Goal: Information Seeking & Learning: Learn about a topic

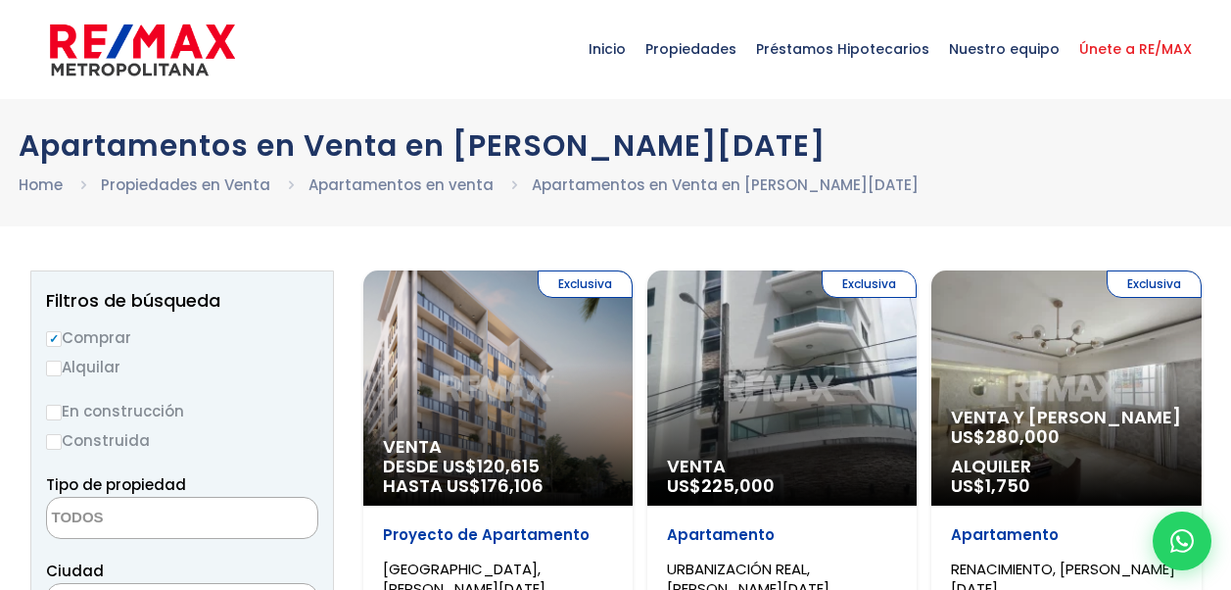
select select
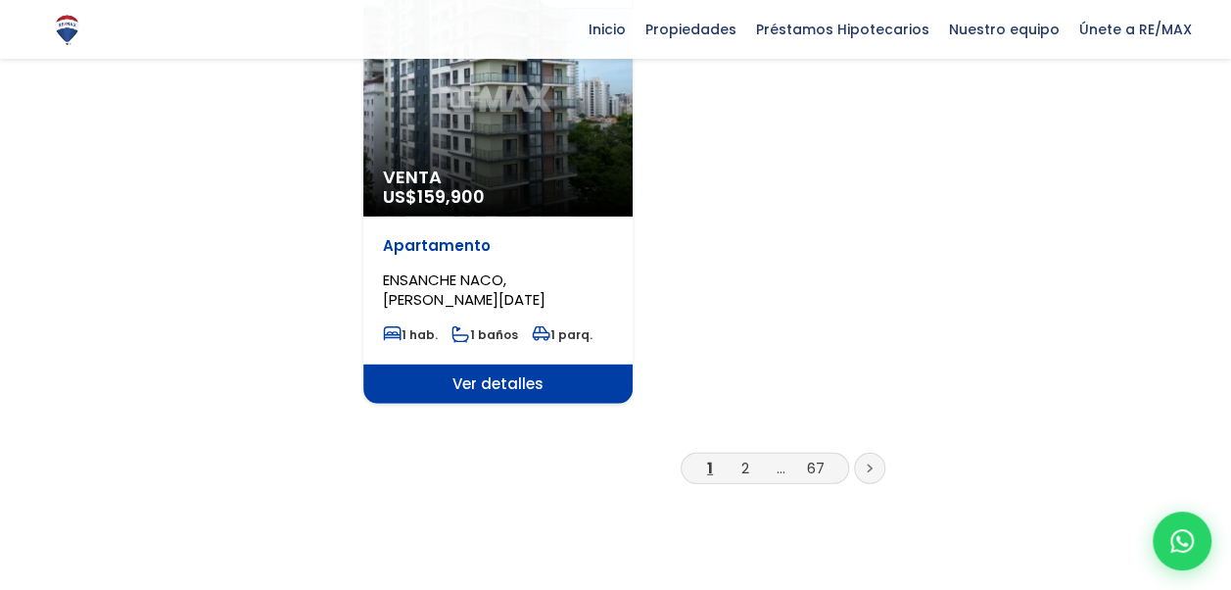
scroll to position [2595, 0]
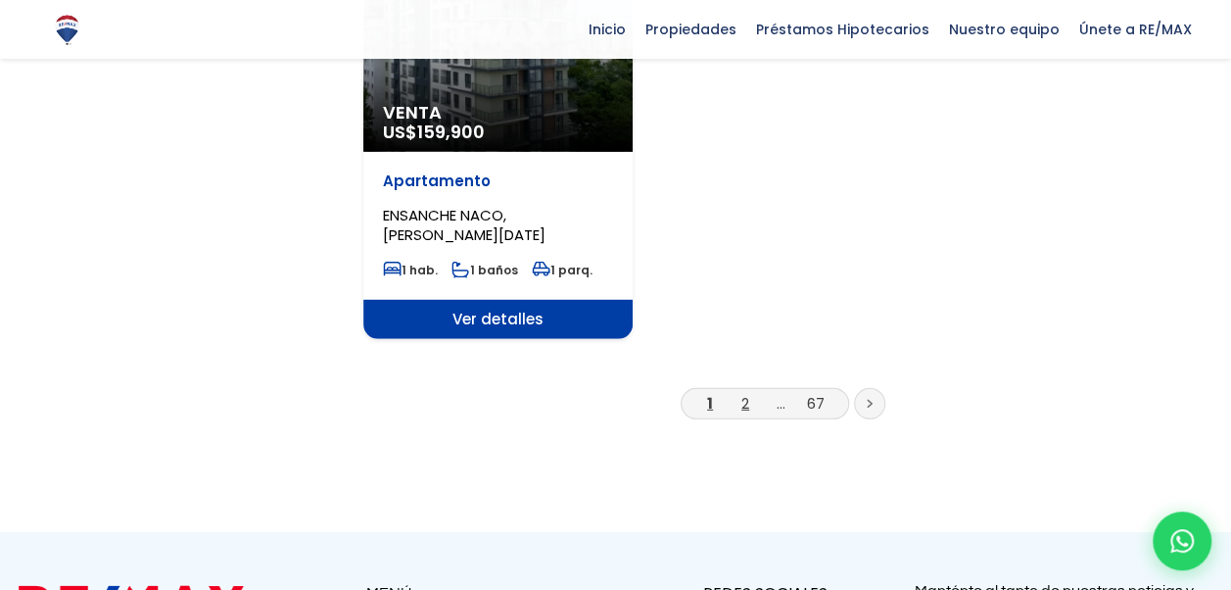
click at [744, 393] on link "2" at bounding box center [745, 403] width 8 height 21
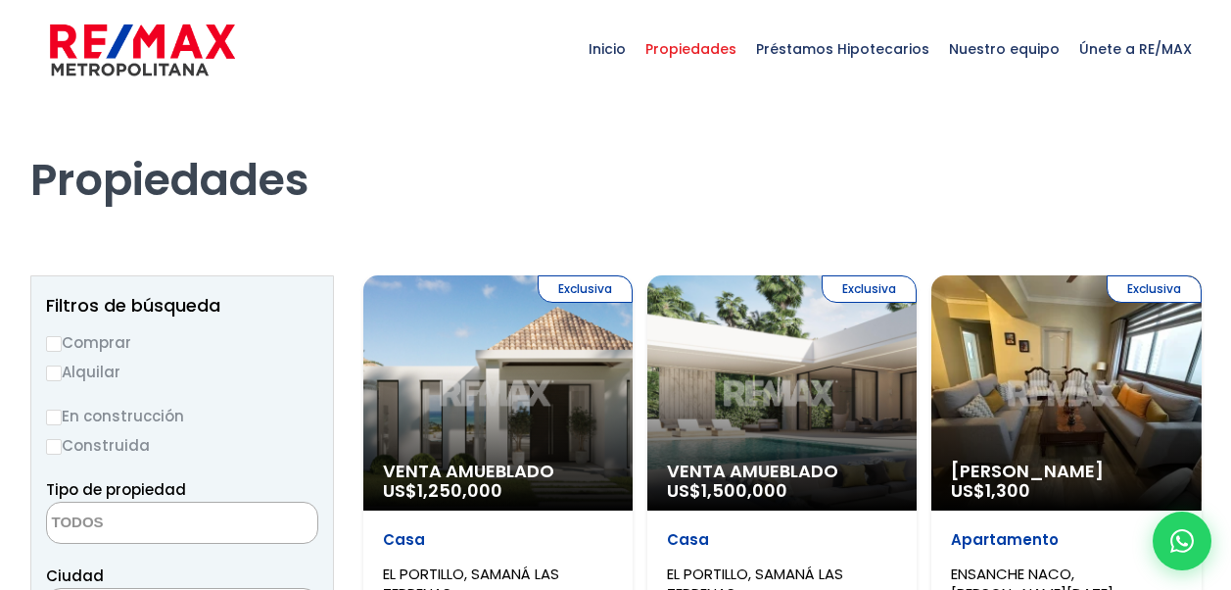
select select
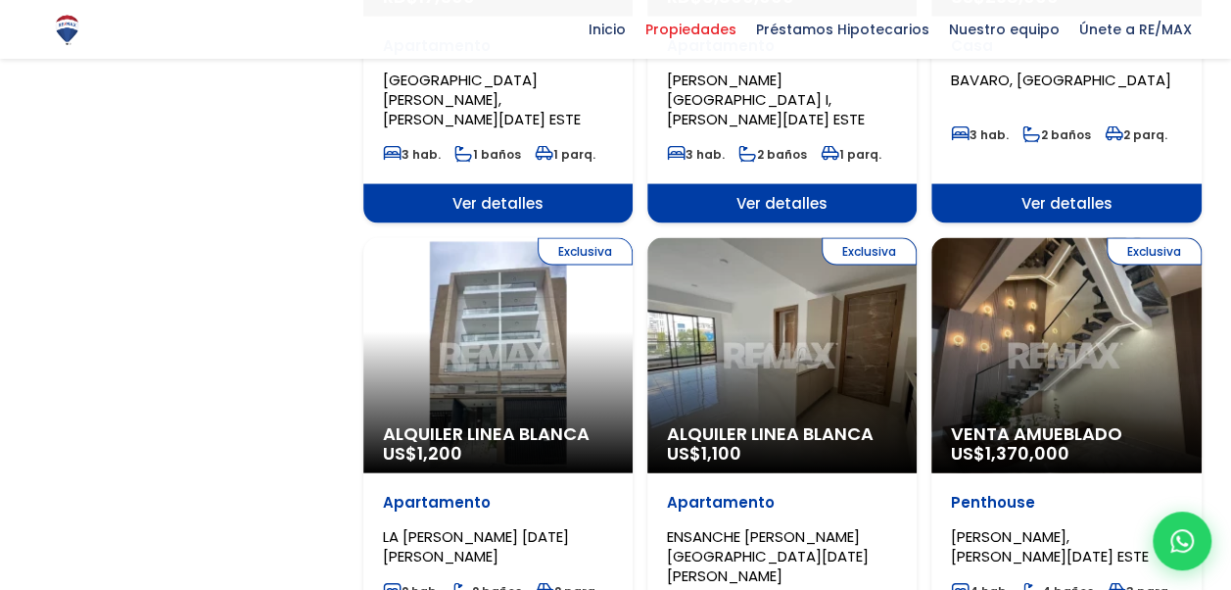
scroll to position [1784, 0]
